Goal: Find specific page/section: Find specific page/section

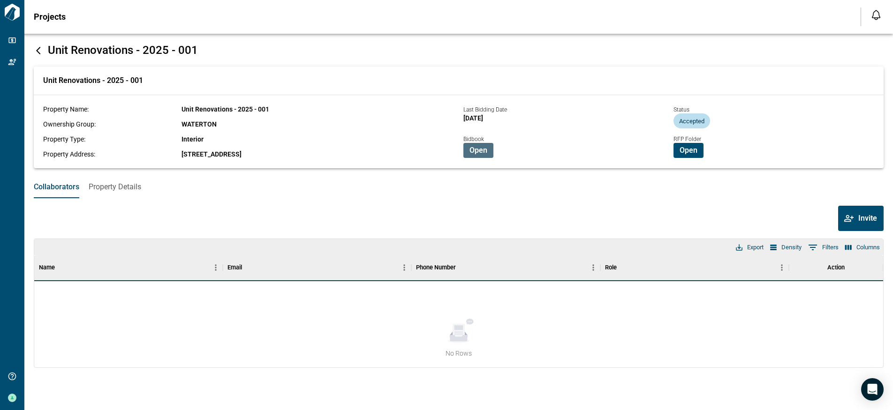
click at [479, 150] on span "Open" at bounding box center [479, 150] width 18 height 9
